Goal: Find specific page/section: Find specific page/section

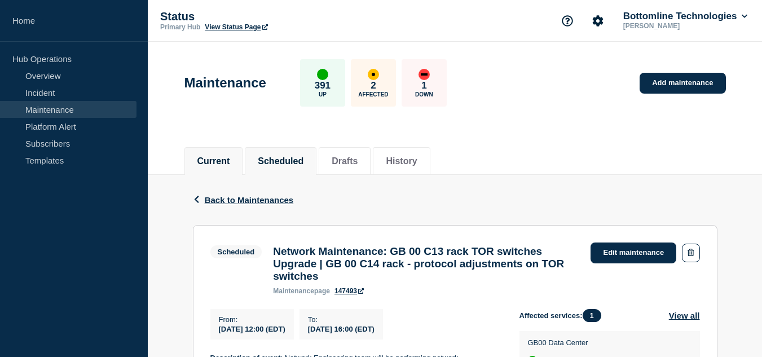
click at [230, 157] on button "Current" at bounding box center [213, 161] width 33 height 10
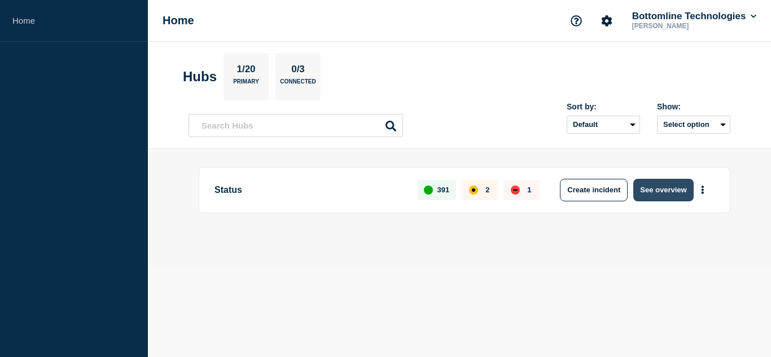
click at [663, 195] on button "See overview" at bounding box center [663, 190] width 60 height 23
